Goal: Information Seeking & Learning: Check status

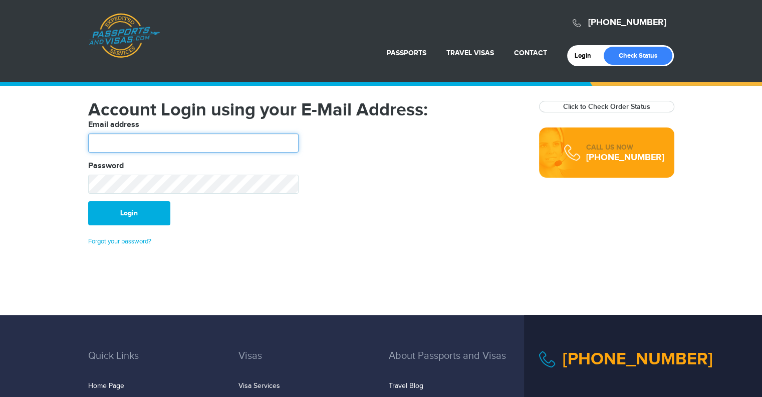
click at [147, 138] on input "text" at bounding box center [193, 142] width 211 height 19
click at [146, 142] on input "text" at bounding box center [193, 142] width 211 height 19
click at [439, 174] on fieldset "Email address Password" at bounding box center [306, 160] width 451 height 82
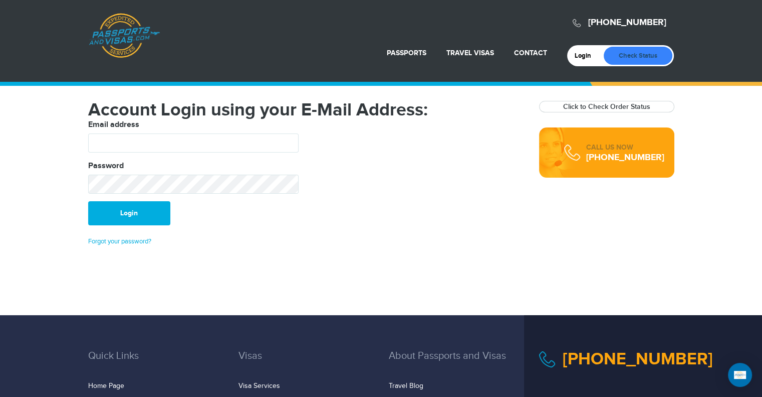
click at [645, 58] on link "Check Status" at bounding box center [638, 56] width 69 height 18
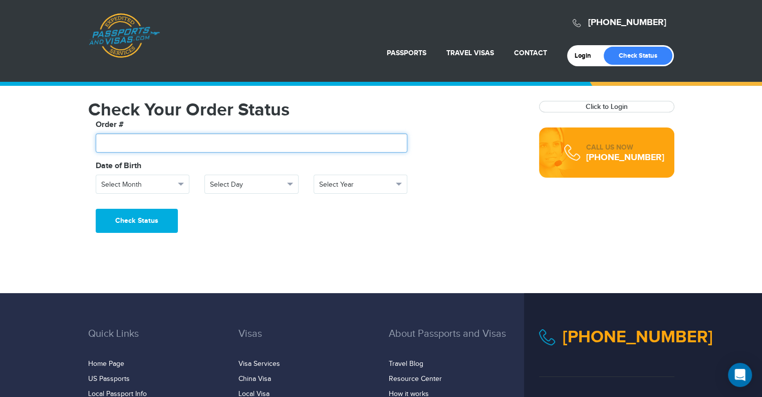
click at [166, 142] on input "text" at bounding box center [252, 142] width 312 height 19
click at [179, 146] on input "text" at bounding box center [252, 142] width 312 height 19
paste input "*******"
type input "*******"
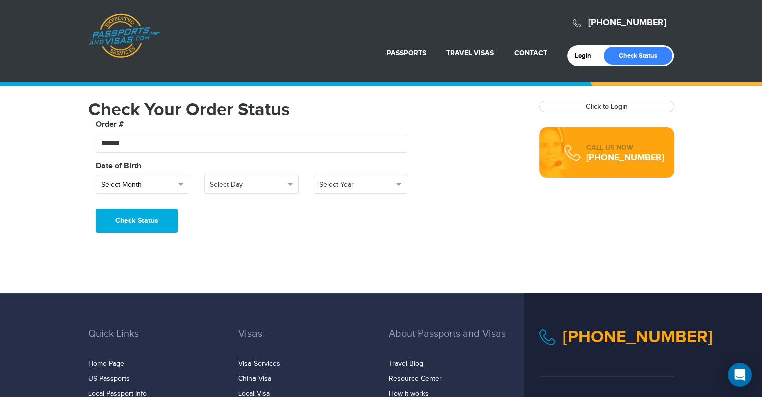
click at [164, 186] on span "Select Month" at bounding box center [138, 184] width 74 height 10
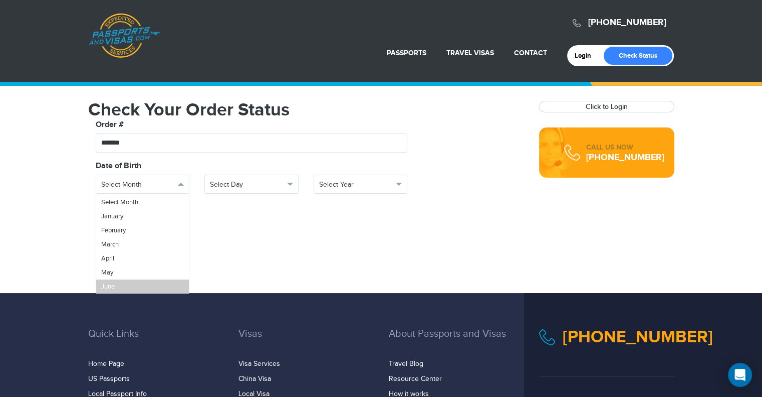
click at [120, 287] on link "June" at bounding box center [142, 286] width 93 height 14
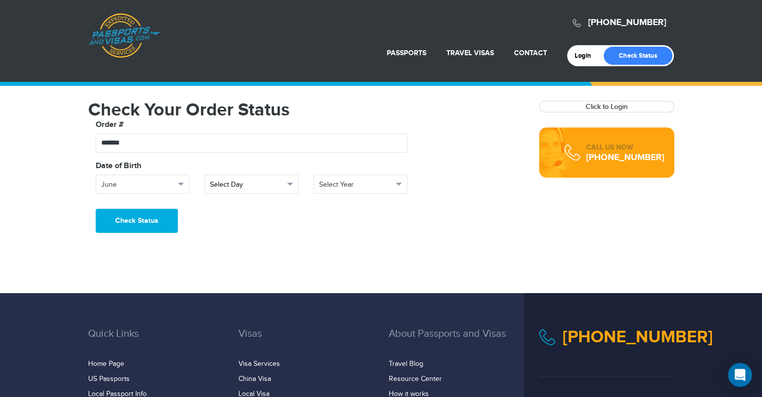
click at [247, 184] on span "Select Day" at bounding box center [247, 184] width 74 height 10
click at [225, 279] on link "27" at bounding box center [251, 280] width 93 height 14
click at [350, 184] on span "Select Year" at bounding box center [356, 184] width 74 height 10
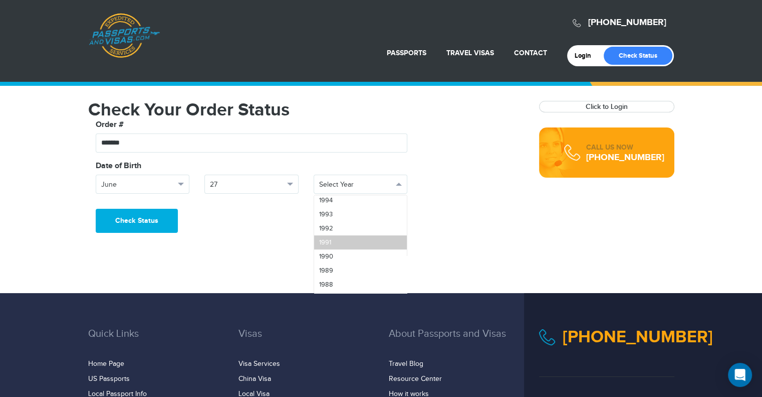
click at [340, 244] on link "1991" at bounding box center [360, 242] width 93 height 14
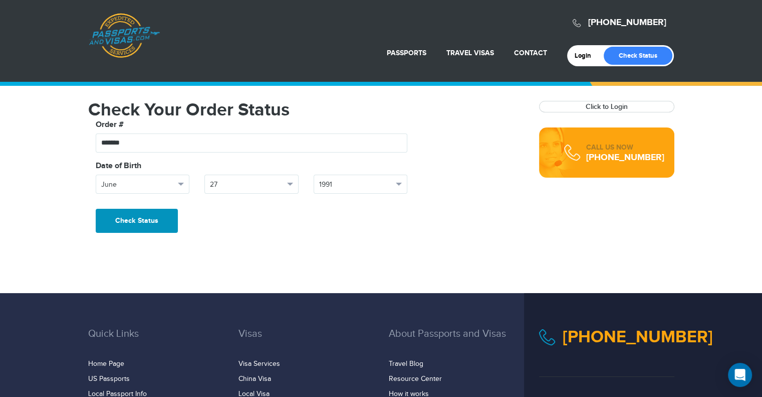
click at [136, 217] on button "Check Status" at bounding box center [137, 221] width 82 height 24
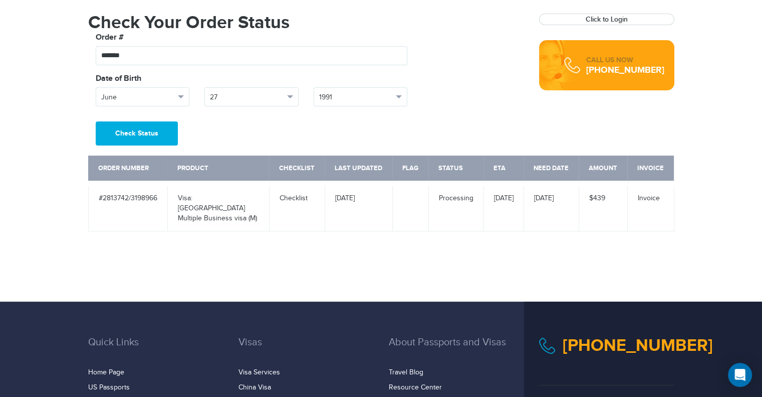
scroll to position [100, 0]
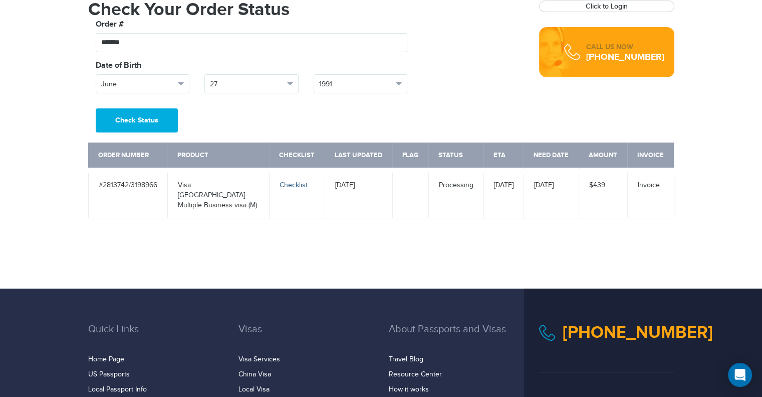
click at [291, 184] on link "Checklist" at bounding box center [294, 185] width 28 height 8
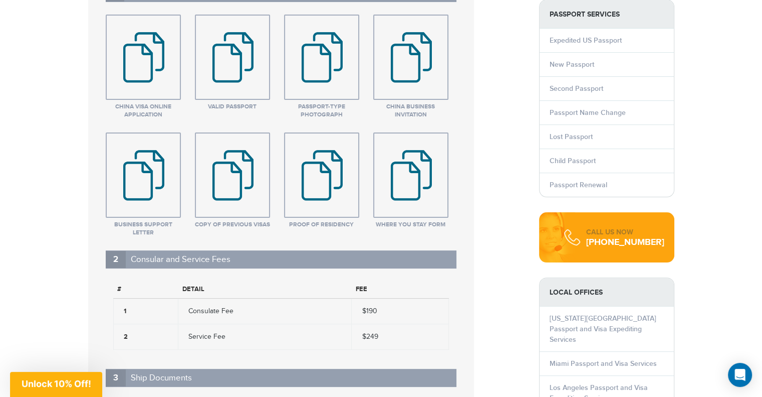
scroll to position [351, 0]
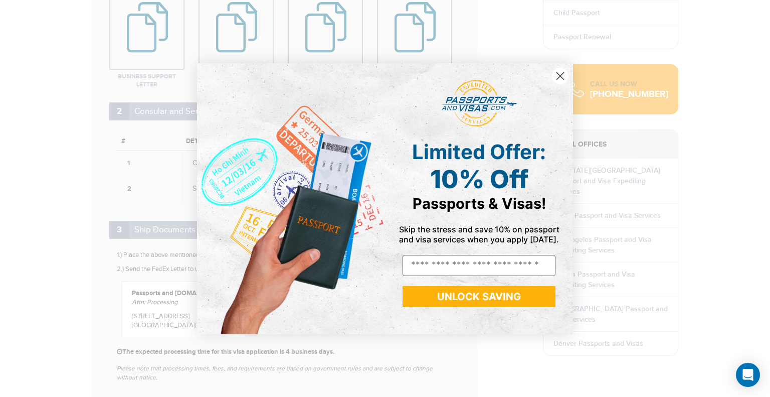
click at [562, 75] on circle "Close dialog" at bounding box center [560, 75] width 17 height 17
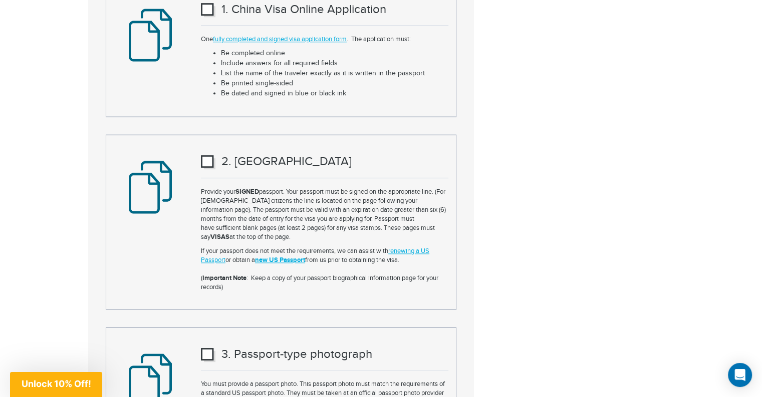
scroll to position [852, 0]
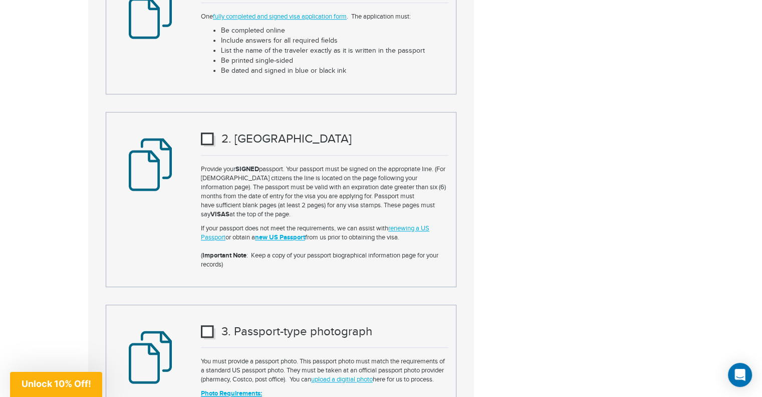
click at [210, 140] on img at bounding box center [208, 139] width 15 height 14
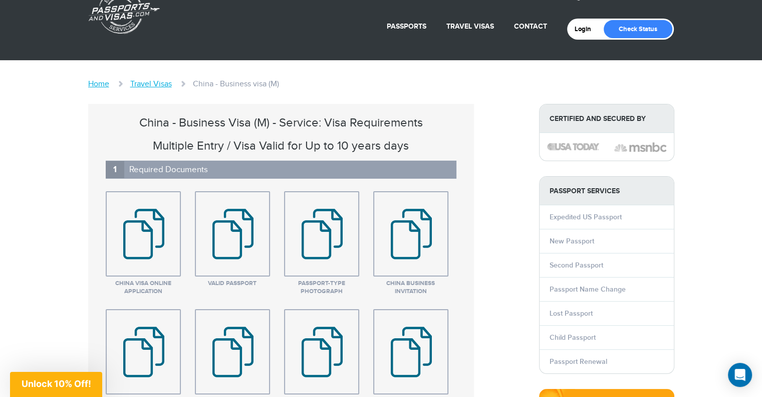
scroll to position [0, 0]
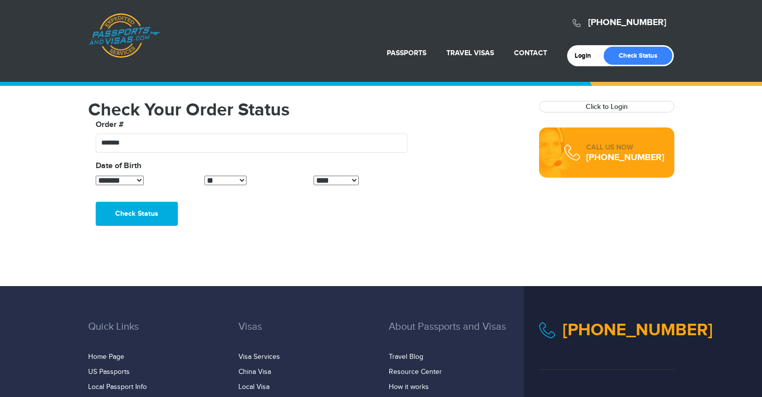
select select "*"
select select "**"
select select "****"
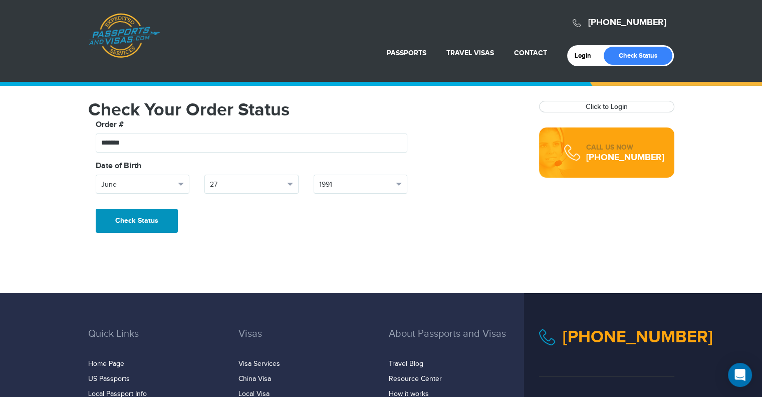
click at [140, 222] on button "Check Status" at bounding box center [137, 221] width 82 height 24
